Goal: Find specific page/section: Find specific page/section

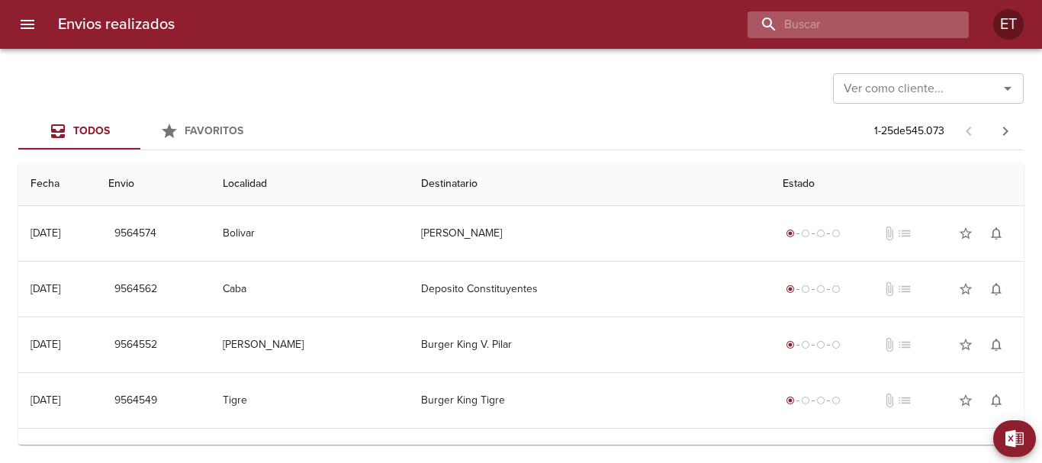
click at [901, 20] on input "buscar" at bounding box center [844, 24] width 195 height 27
type input "[PERSON_NAME]"
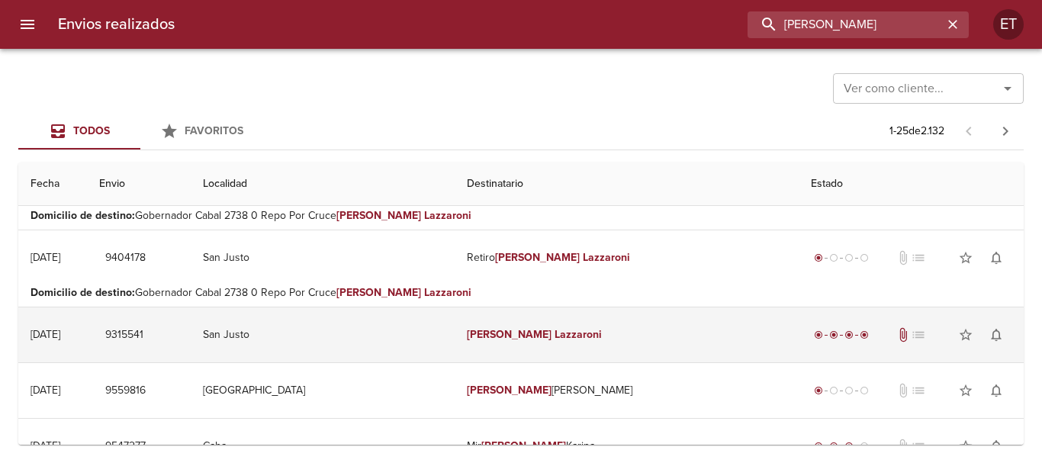
scroll to position [153, 0]
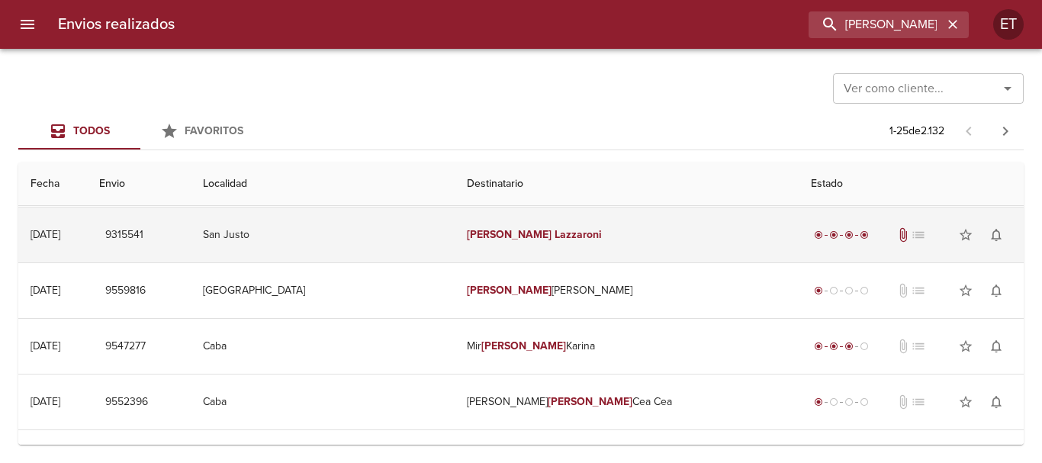
click at [531, 218] on td "[PERSON_NAME]" at bounding box center [627, 234] width 344 height 55
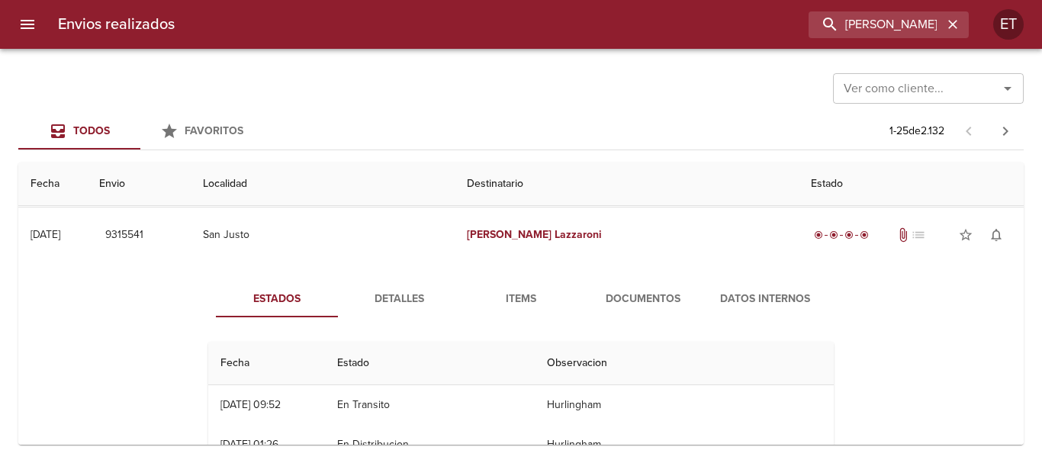
scroll to position [229, 0]
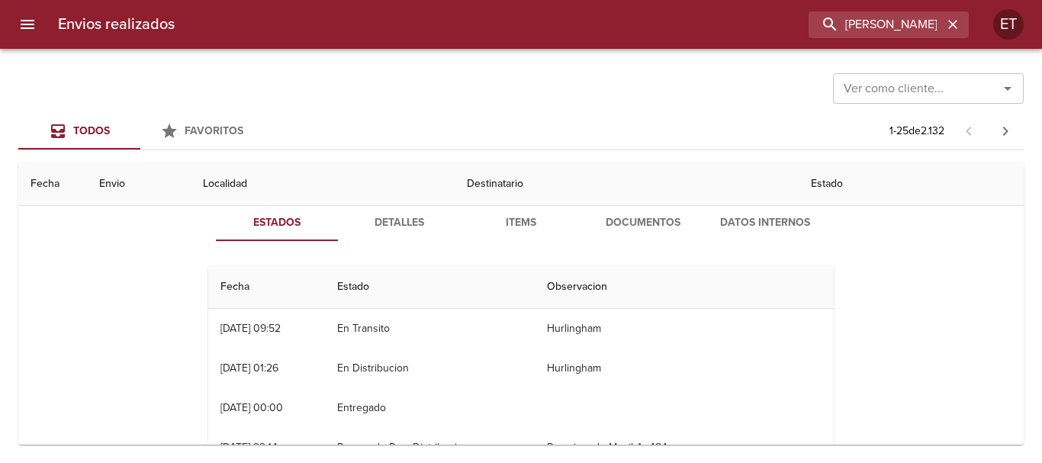
click at [617, 210] on button "Documentos" at bounding box center [643, 222] width 122 height 37
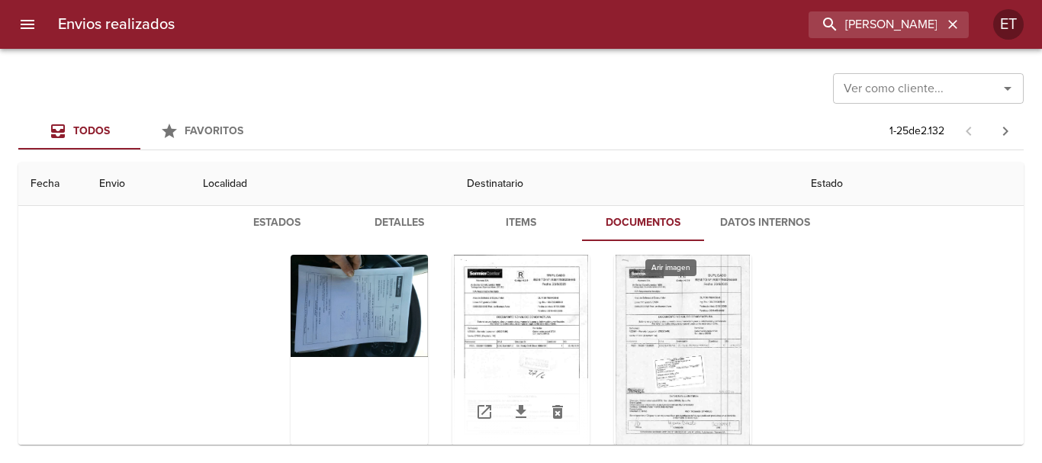
scroll to position [76, 0]
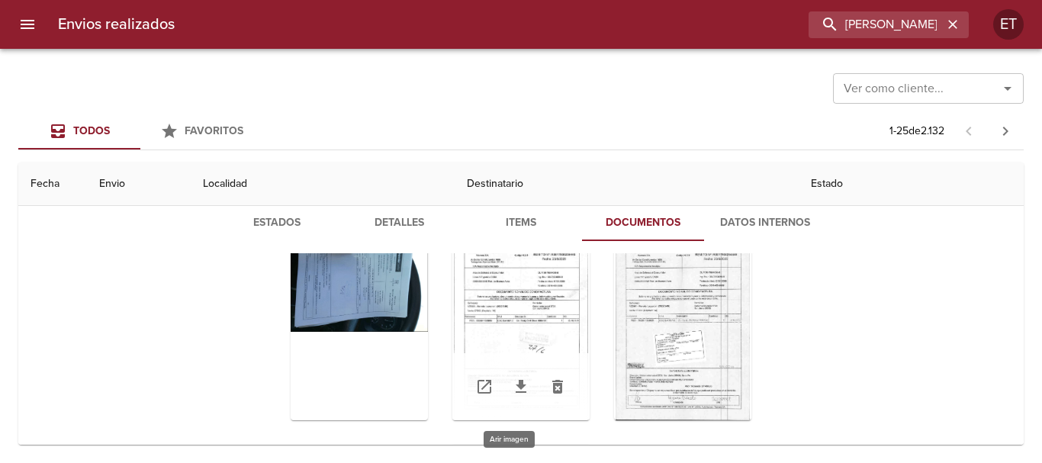
click at [497, 281] on div "Tabla de envíos del cliente" at bounding box center [520, 325] width 137 height 191
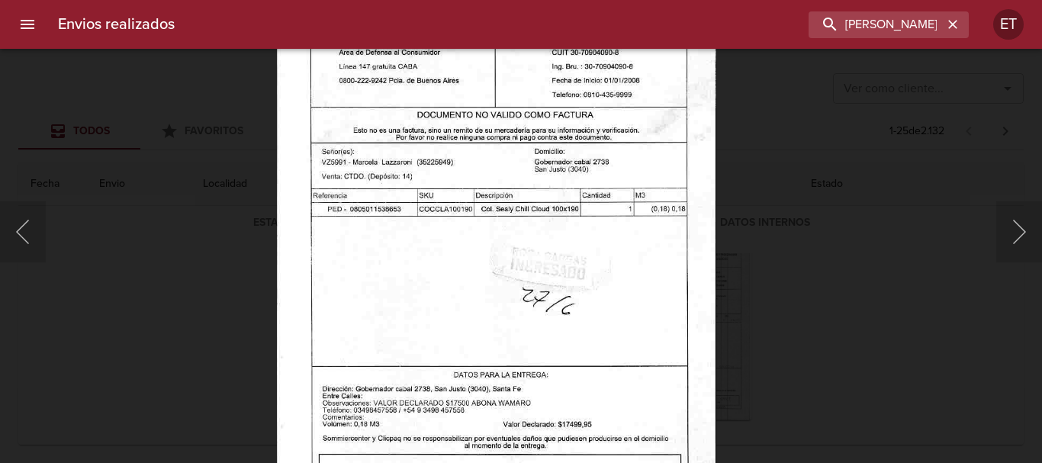
click at [1013, 200] on div "Lightbox" at bounding box center [521, 231] width 1042 height 463
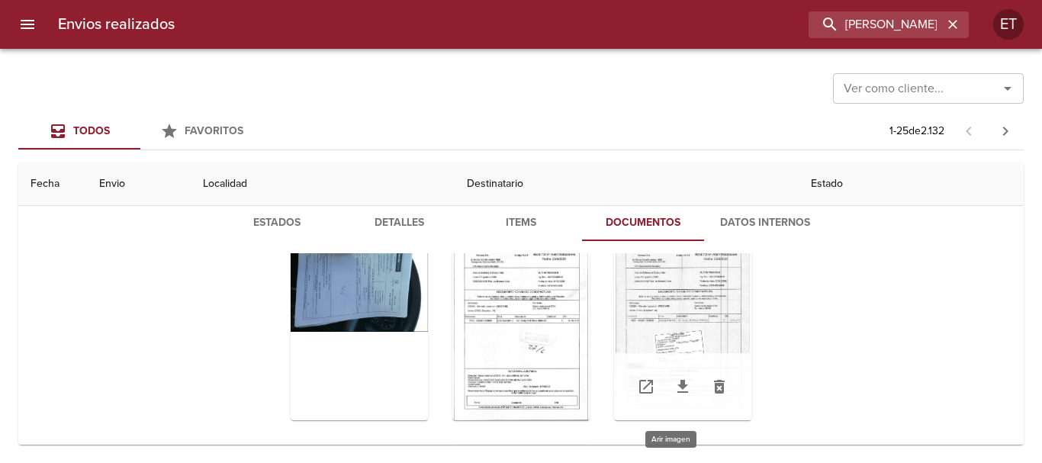
click at [674, 309] on div "Tabla de envíos del cliente" at bounding box center [682, 325] width 137 height 191
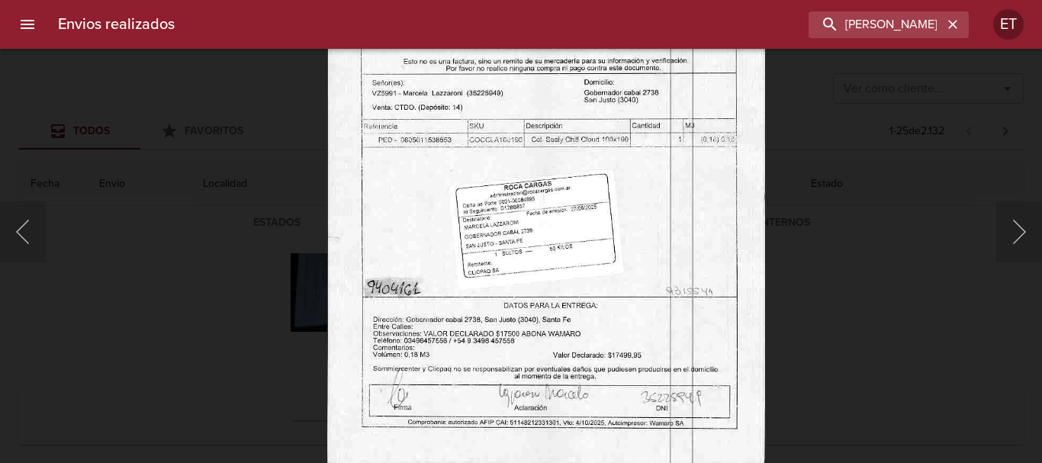
click at [628, 243] on img "Lightbox" at bounding box center [545, 155] width 438 height 624
drag, startPoint x: 924, startPoint y: 310, endPoint x: 893, endPoint y: 287, distance: 38.6
click at [923, 310] on div "Lightbox" at bounding box center [521, 231] width 1042 height 463
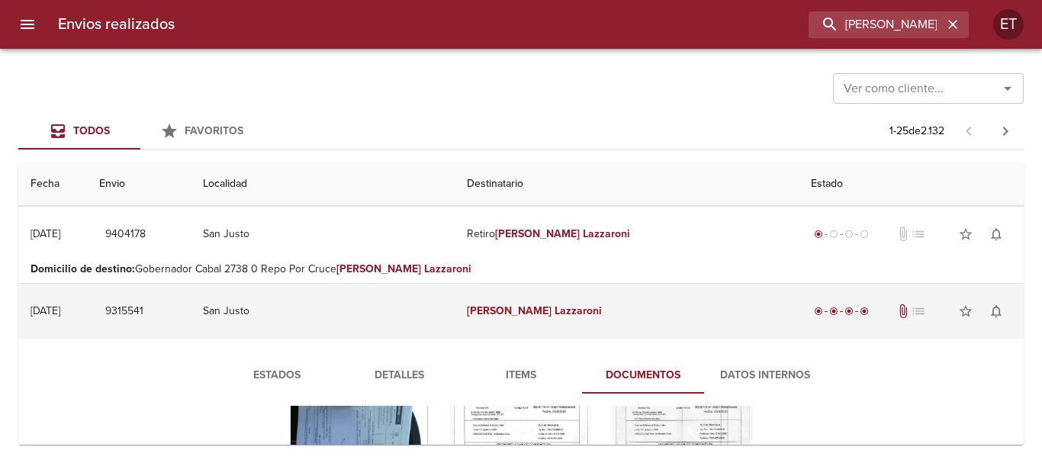
click at [534, 319] on td "[PERSON_NAME]" at bounding box center [627, 311] width 344 height 55
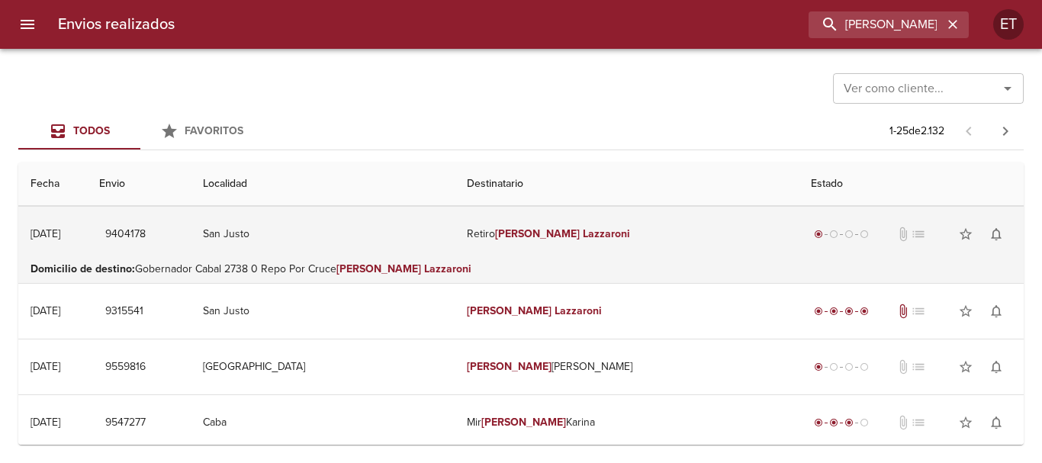
scroll to position [0, 0]
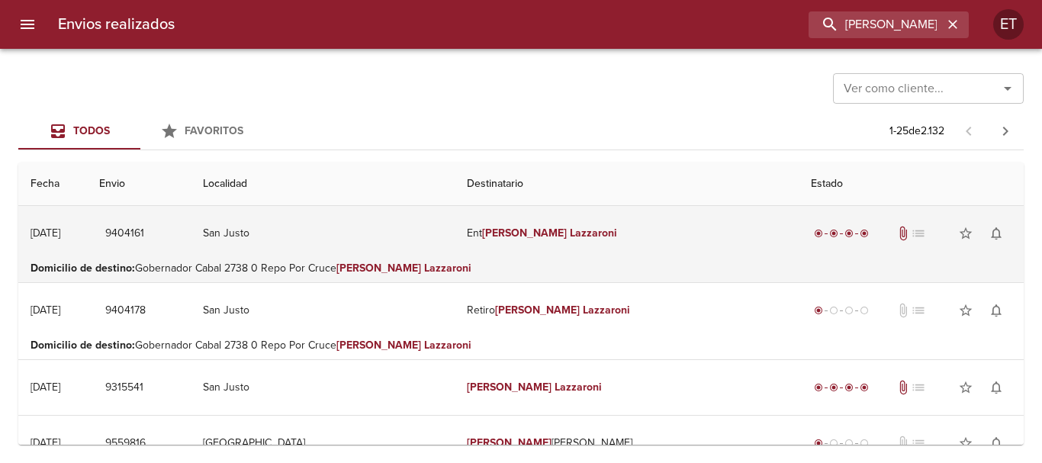
click at [570, 228] on em "Lazzaroni" at bounding box center [593, 233] width 47 height 13
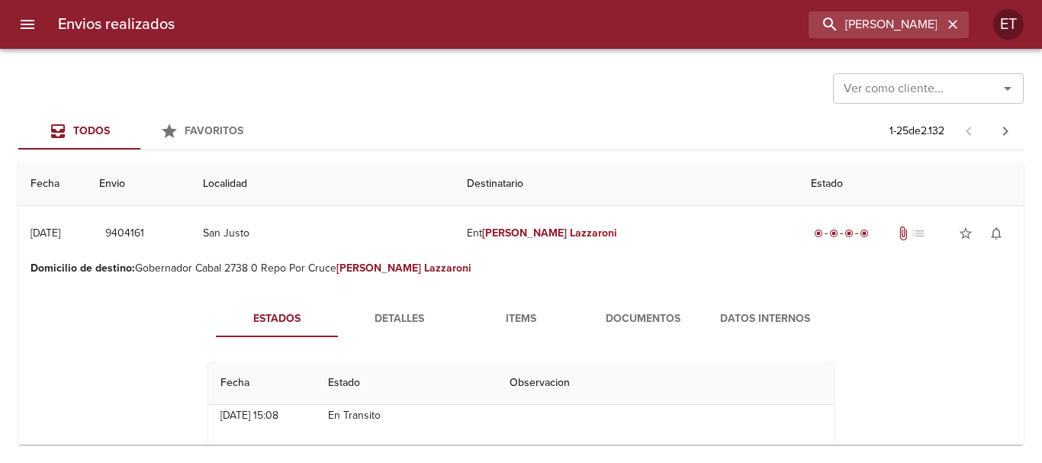
scroll to position [76, 0]
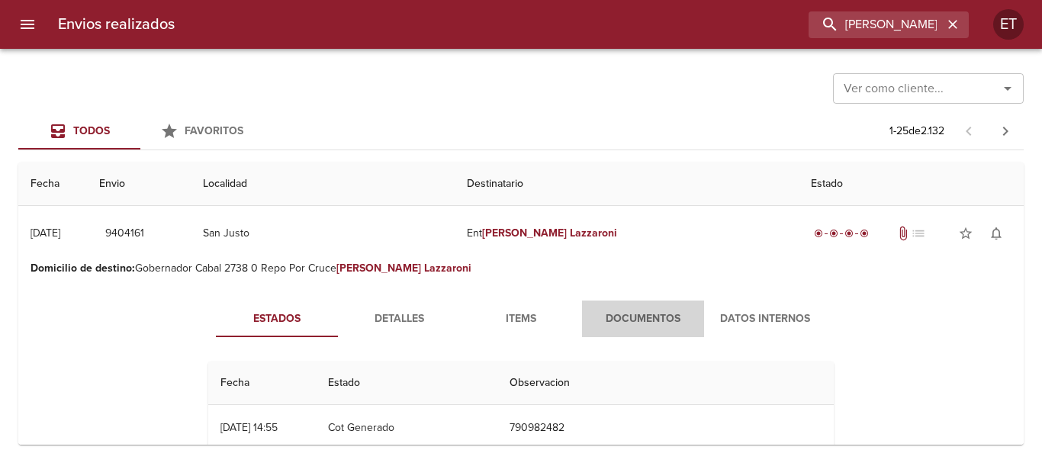
drag, startPoint x: 629, startPoint y: 332, endPoint x: 635, endPoint y: 326, distance: 8.1
click at [629, 330] on button "Documentos" at bounding box center [643, 318] width 122 height 37
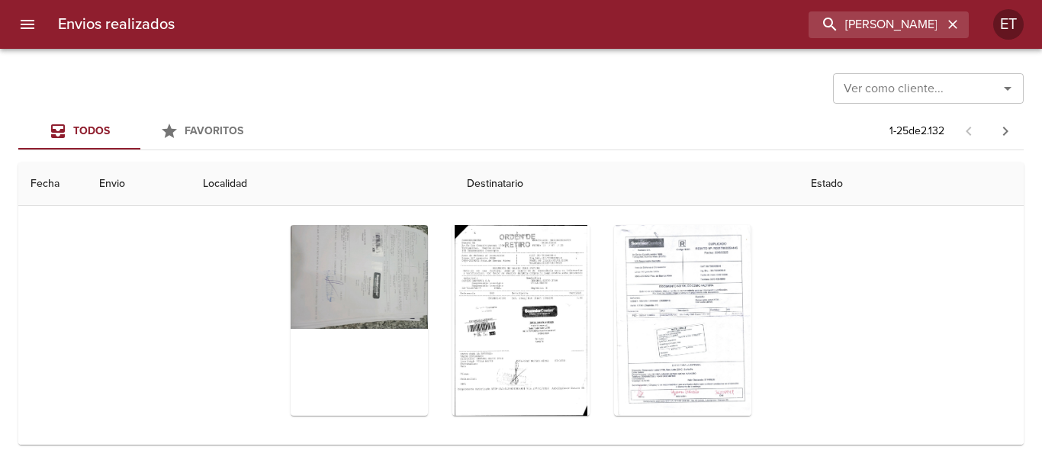
scroll to position [153, 0]
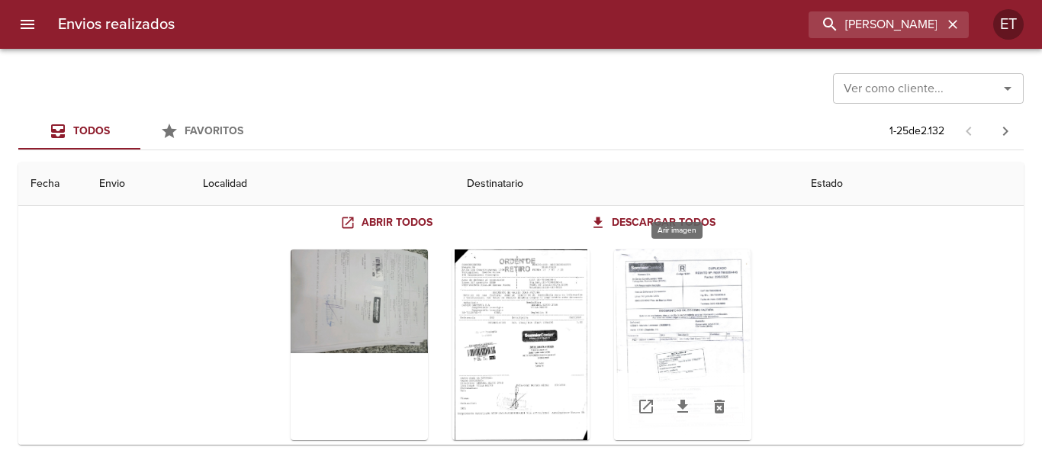
click at [683, 304] on div "Tabla de envíos del cliente" at bounding box center [682, 344] width 137 height 191
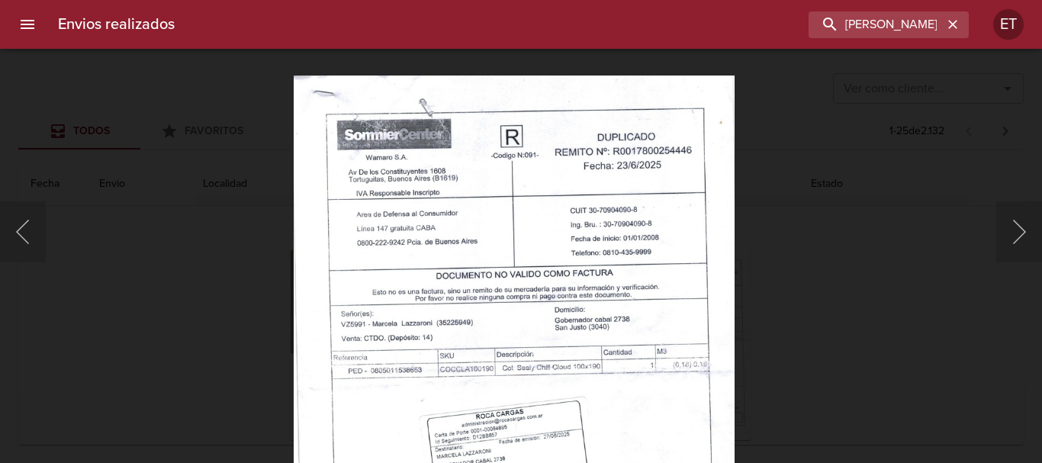
click at [590, 0] on html "Envios realizados [PERSON_NAME] ET Ver como cliente... Ver como cliente... Todo…" at bounding box center [521, 0] width 1042 height 0
click at [20, 234] on button "Anterior" at bounding box center [23, 231] width 46 height 61
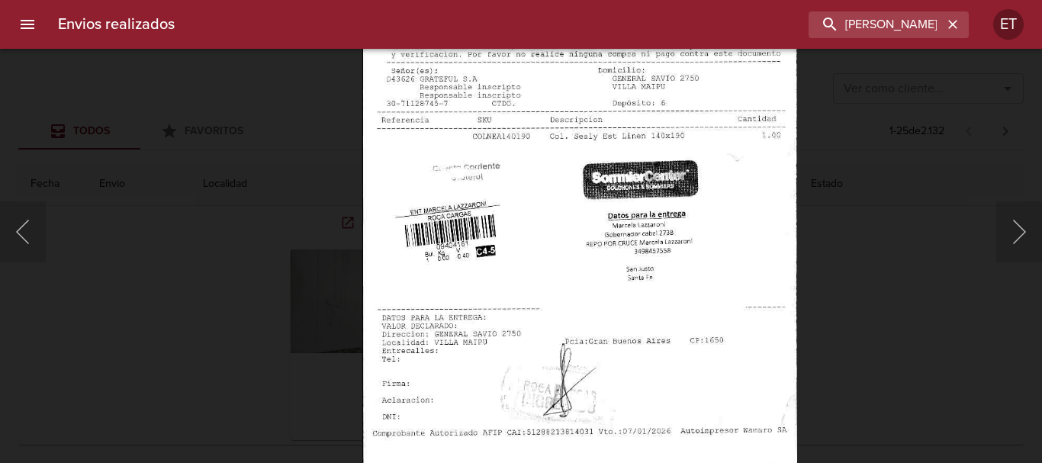
click at [641, 201] on img "Lightbox" at bounding box center [579, 208] width 434 height 624
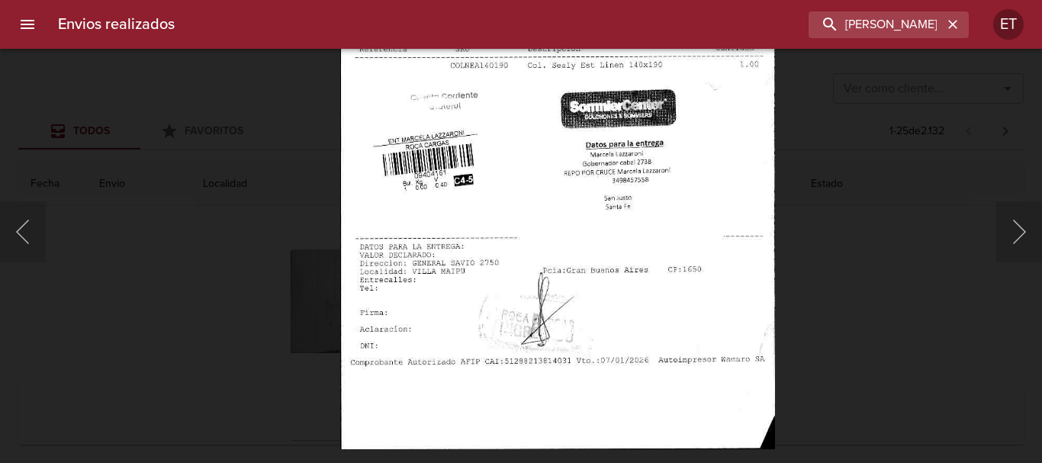
click at [459, 286] on img "Lightbox" at bounding box center [557, 137] width 434 height 624
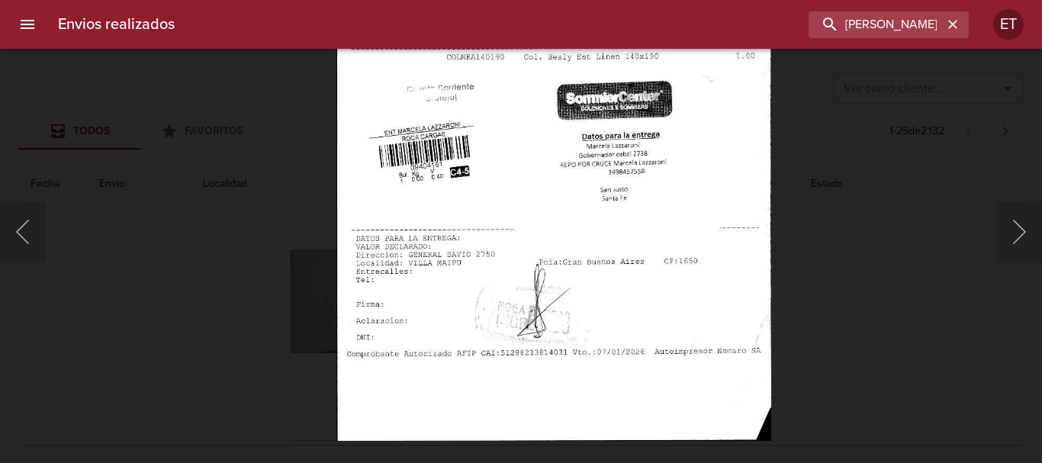
click at [631, 380] on img "Lightbox" at bounding box center [553, 129] width 434 height 624
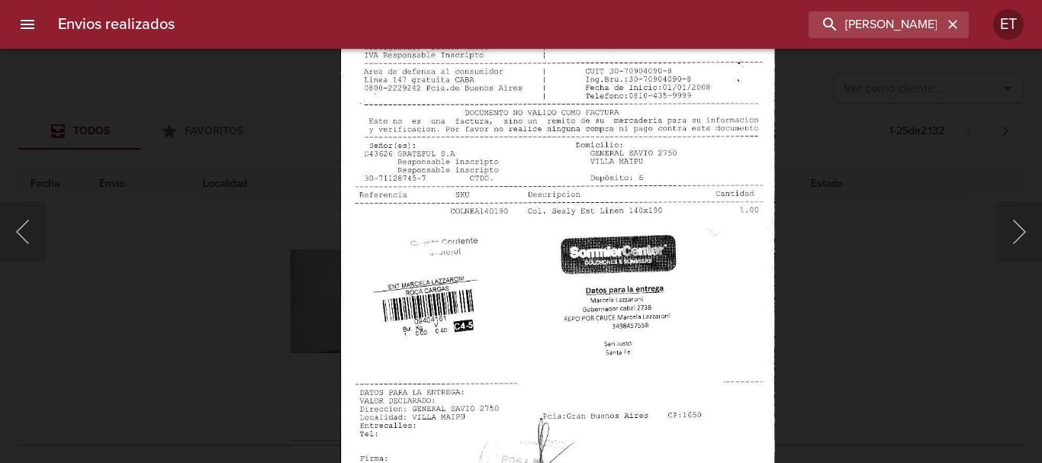
click at [832, 317] on div "Lightbox" at bounding box center [521, 231] width 1042 height 463
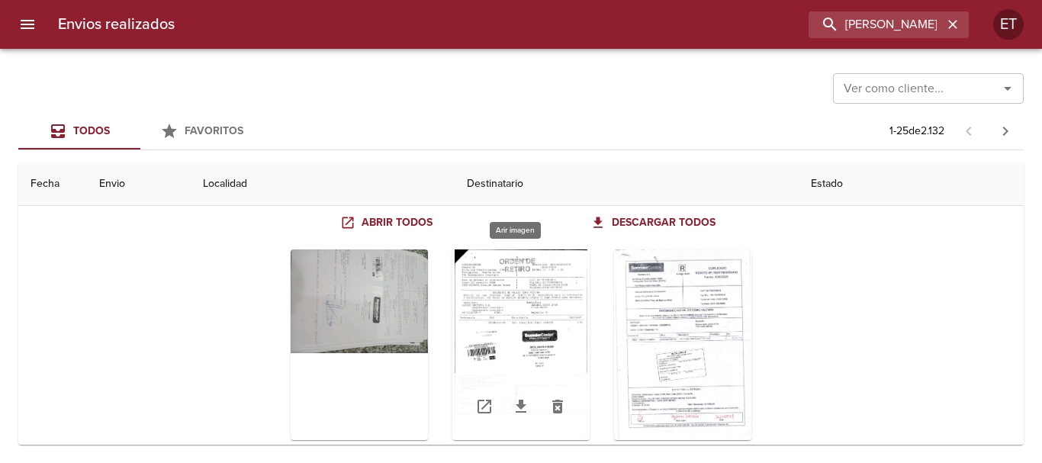
click at [530, 304] on div "Tabla de envíos del cliente" at bounding box center [520, 344] width 137 height 191
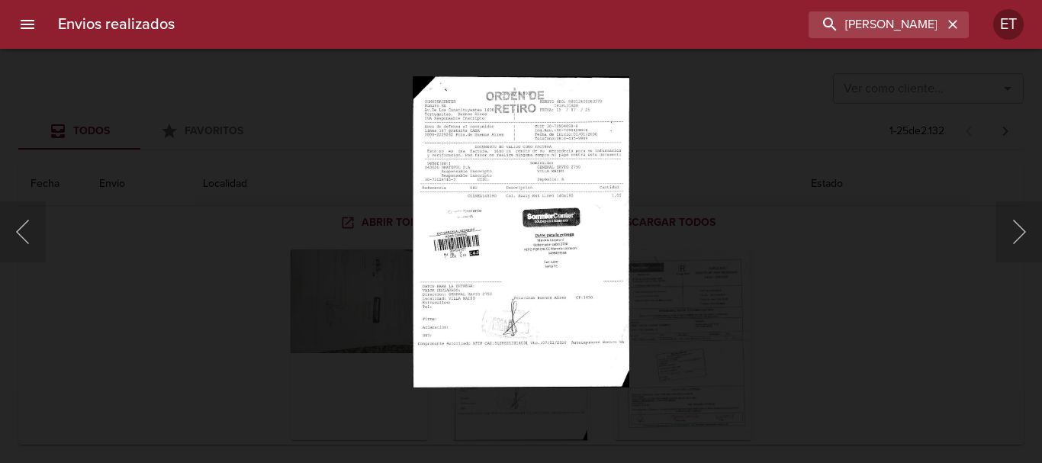
drag, startPoint x: 931, startPoint y: 306, endPoint x: 913, endPoint y: 305, distance: 18.3
click at [919, 308] on div "Lightbox" at bounding box center [521, 231] width 1042 height 463
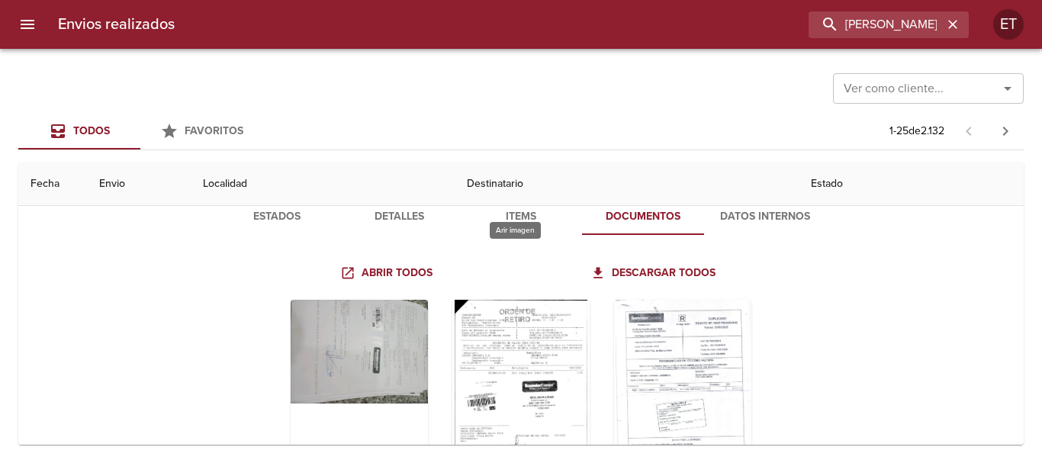
scroll to position [76, 0]
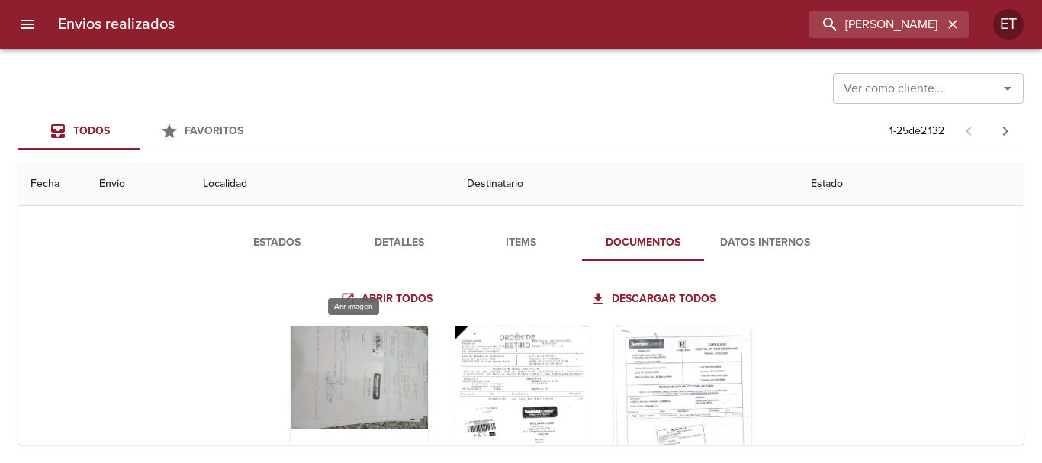
click at [362, 349] on div "Tabla de envíos del cliente" at bounding box center [359, 421] width 137 height 191
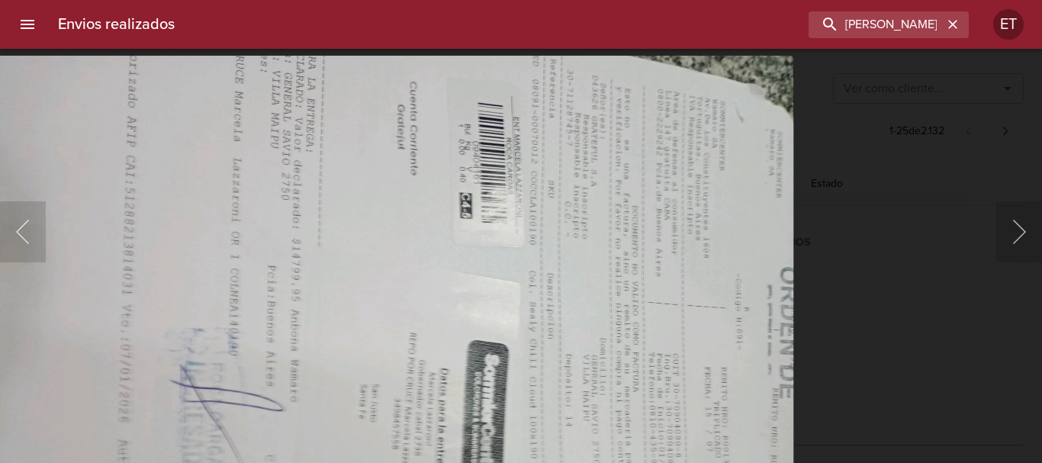
click at [451, 277] on img "Lightbox" at bounding box center [380, 367] width 828 height 624
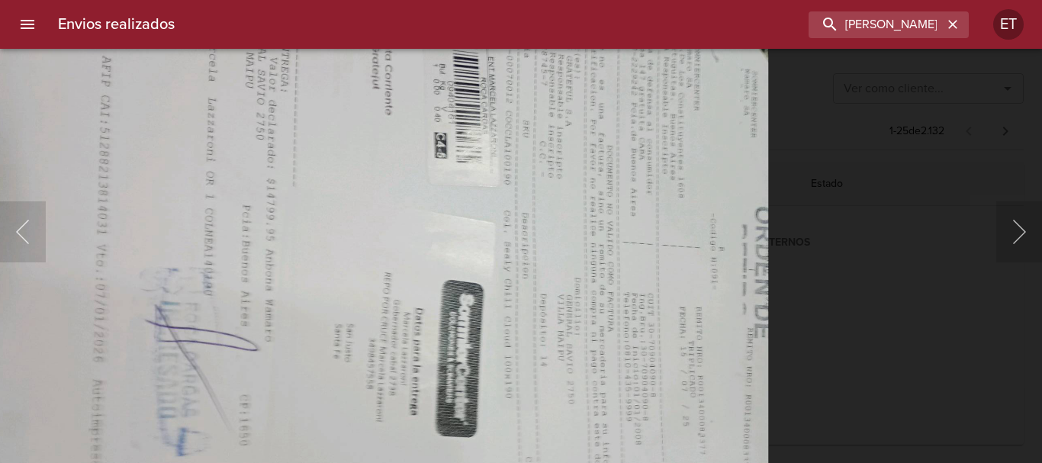
click at [871, 336] on div "Lightbox" at bounding box center [521, 231] width 1042 height 463
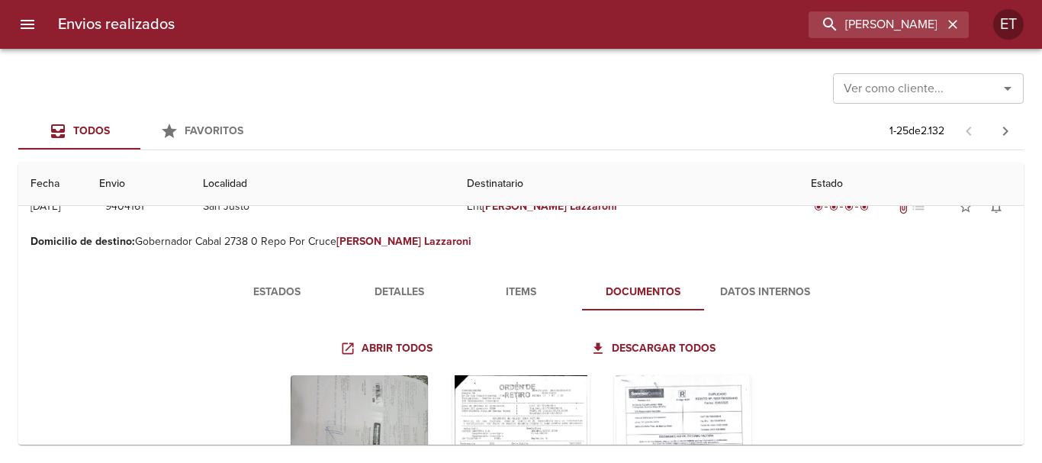
scroll to position [0, 0]
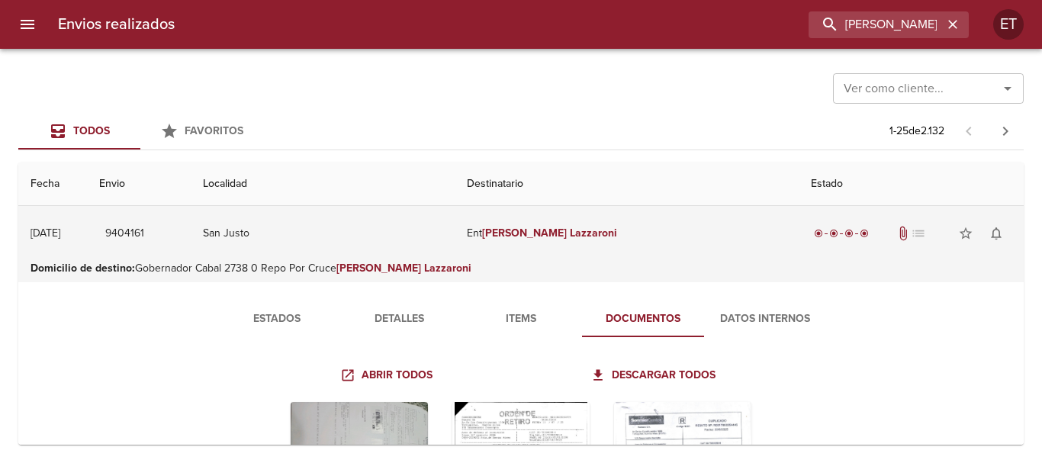
click at [552, 208] on td "Ent [PERSON_NAME]" at bounding box center [627, 233] width 344 height 55
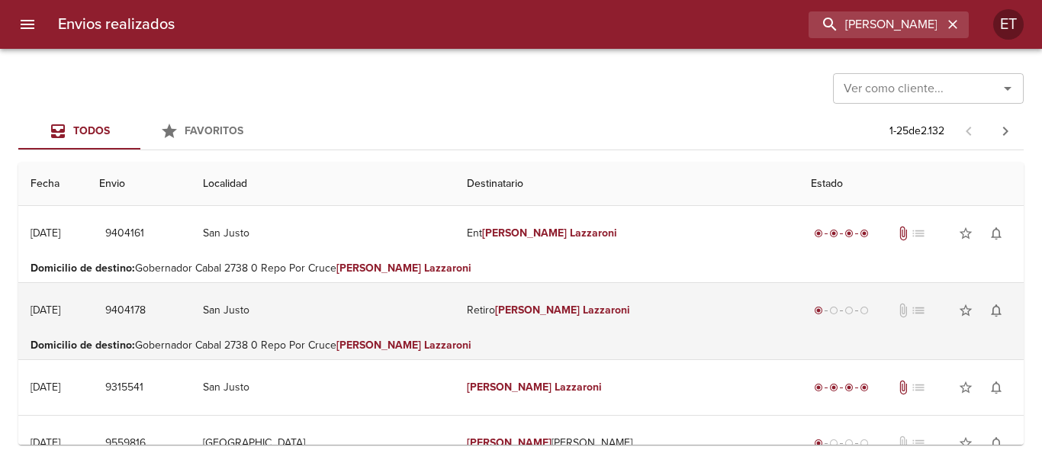
click at [629, 323] on td "Retiro [PERSON_NAME]" at bounding box center [627, 310] width 344 height 55
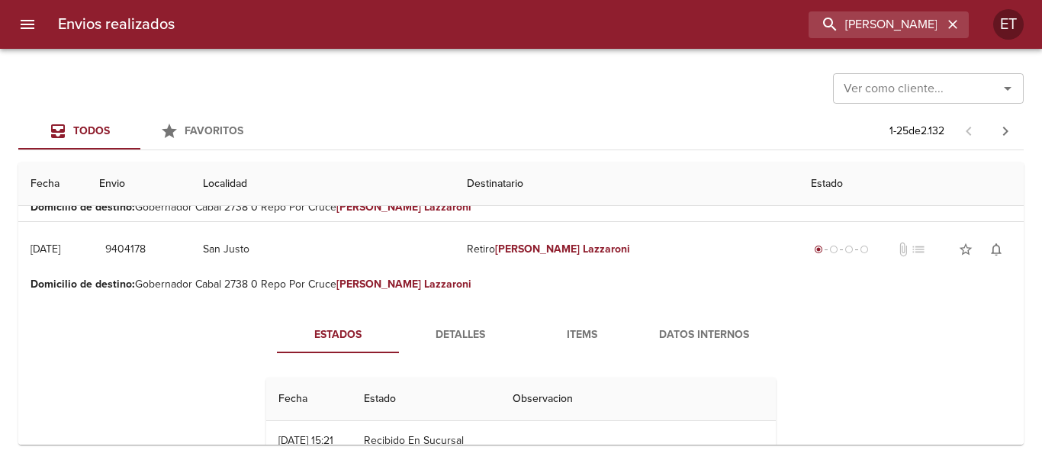
scroll to position [153, 0]
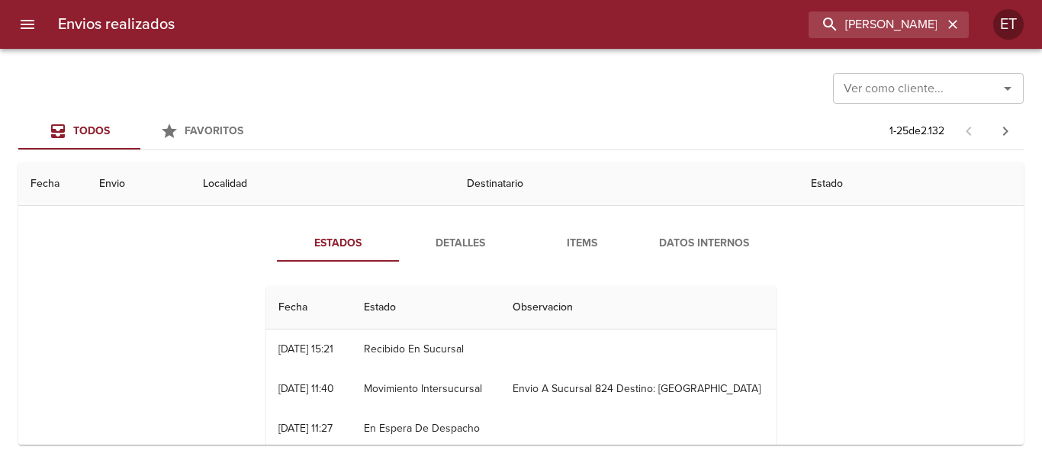
click at [571, 251] on span "Items" at bounding box center [582, 243] width 104 height 19
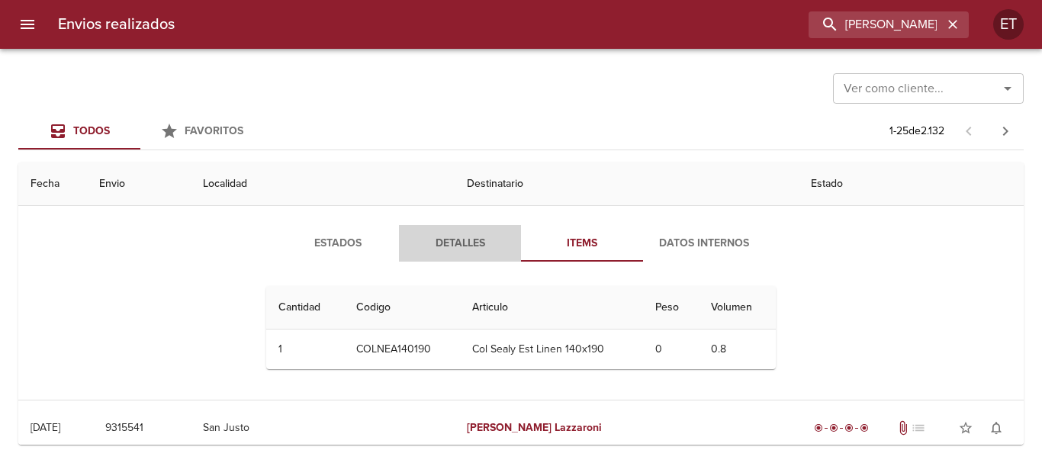
click at [430, 254] on button "Detalles" at bounding box center [460, 243] width 122 height 37
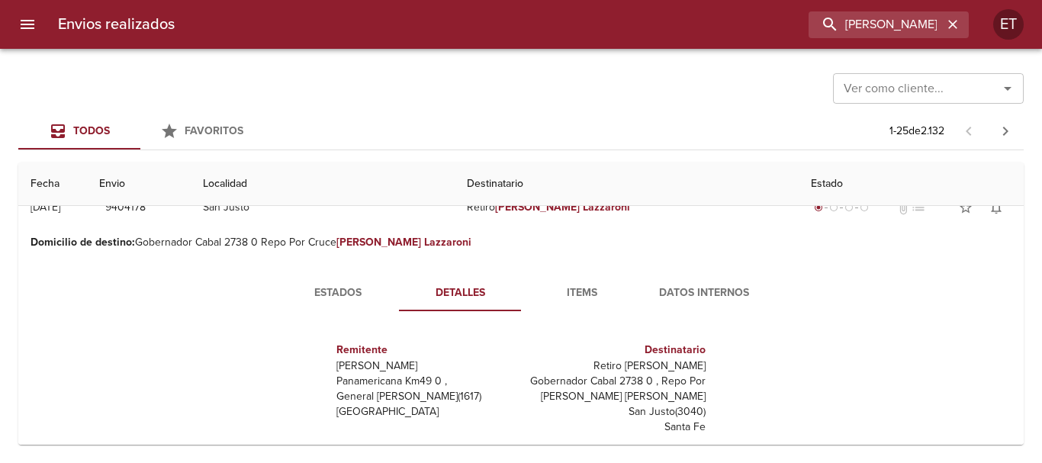
scroll to position [76, 0]
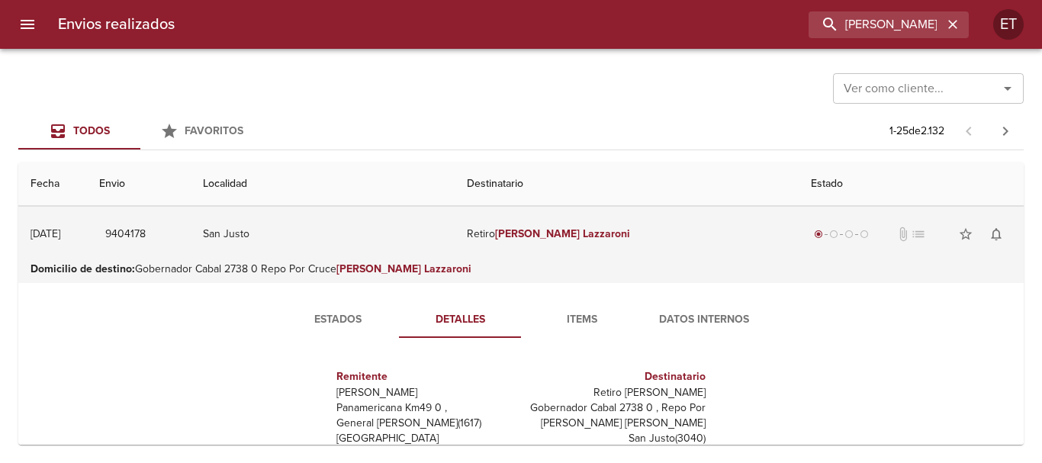
click at [509, 230] on em "[PERSON_NAME]" at bounding box center [537, 233] width 85 height 13
